Goal: Check status

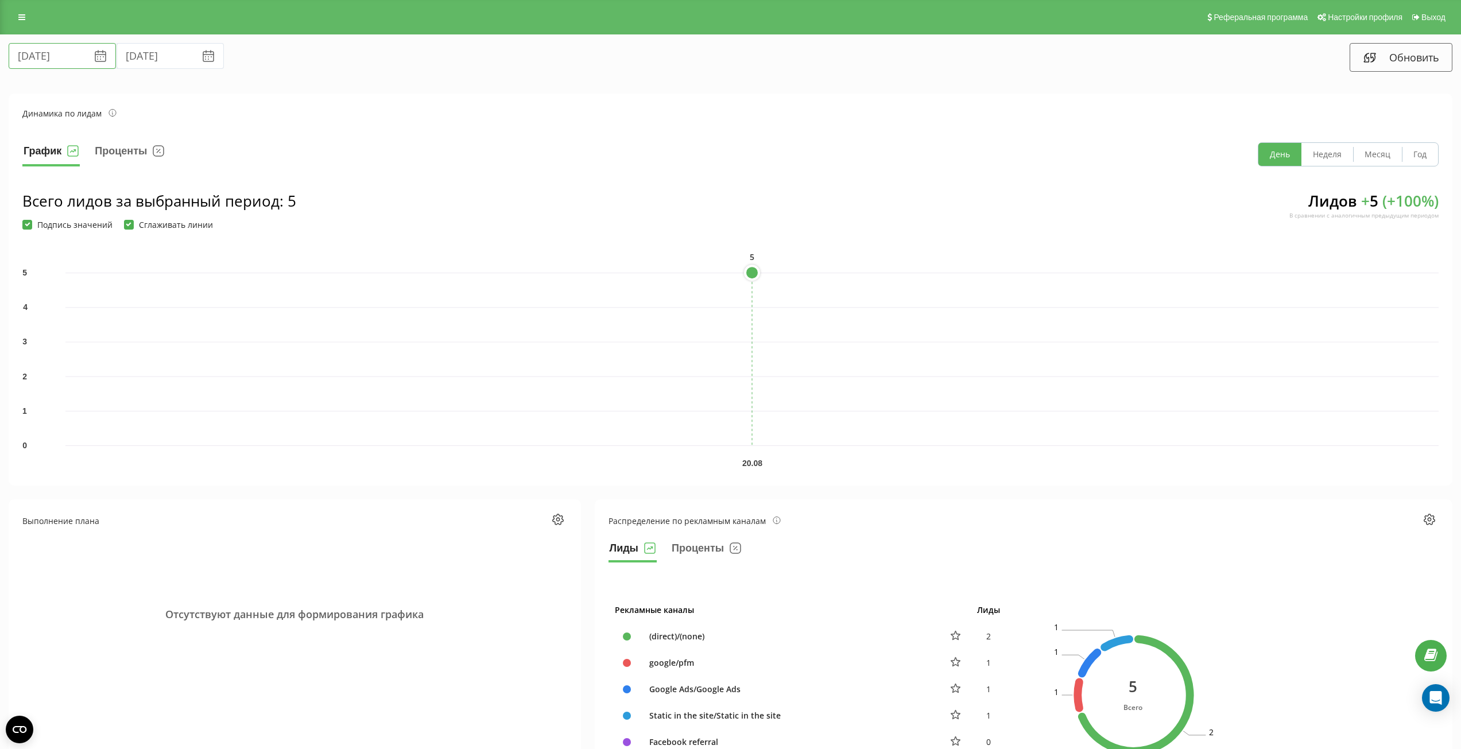
click at [55, 61] on input "[DATE]" at bounding box center [62, 56] width 107 height 26
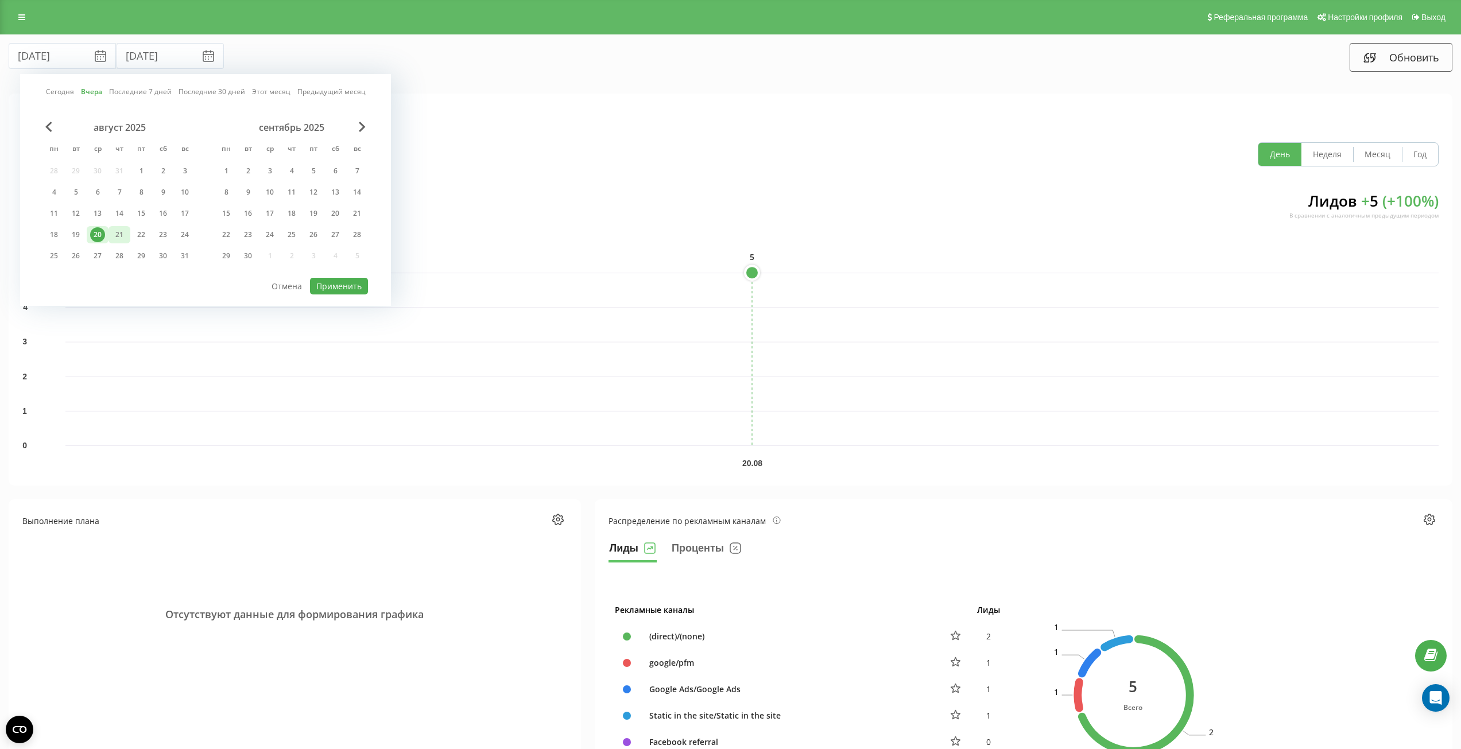
click at [112, 229] on div "21" at bounding box center [119, 234] width 15 height 15
click at [347, 289] on button "Применить" at bounding box center [339, 286] width 58 height 17
type input "[DATE]"
